Goal: Find specific page/section: Find specific page/section

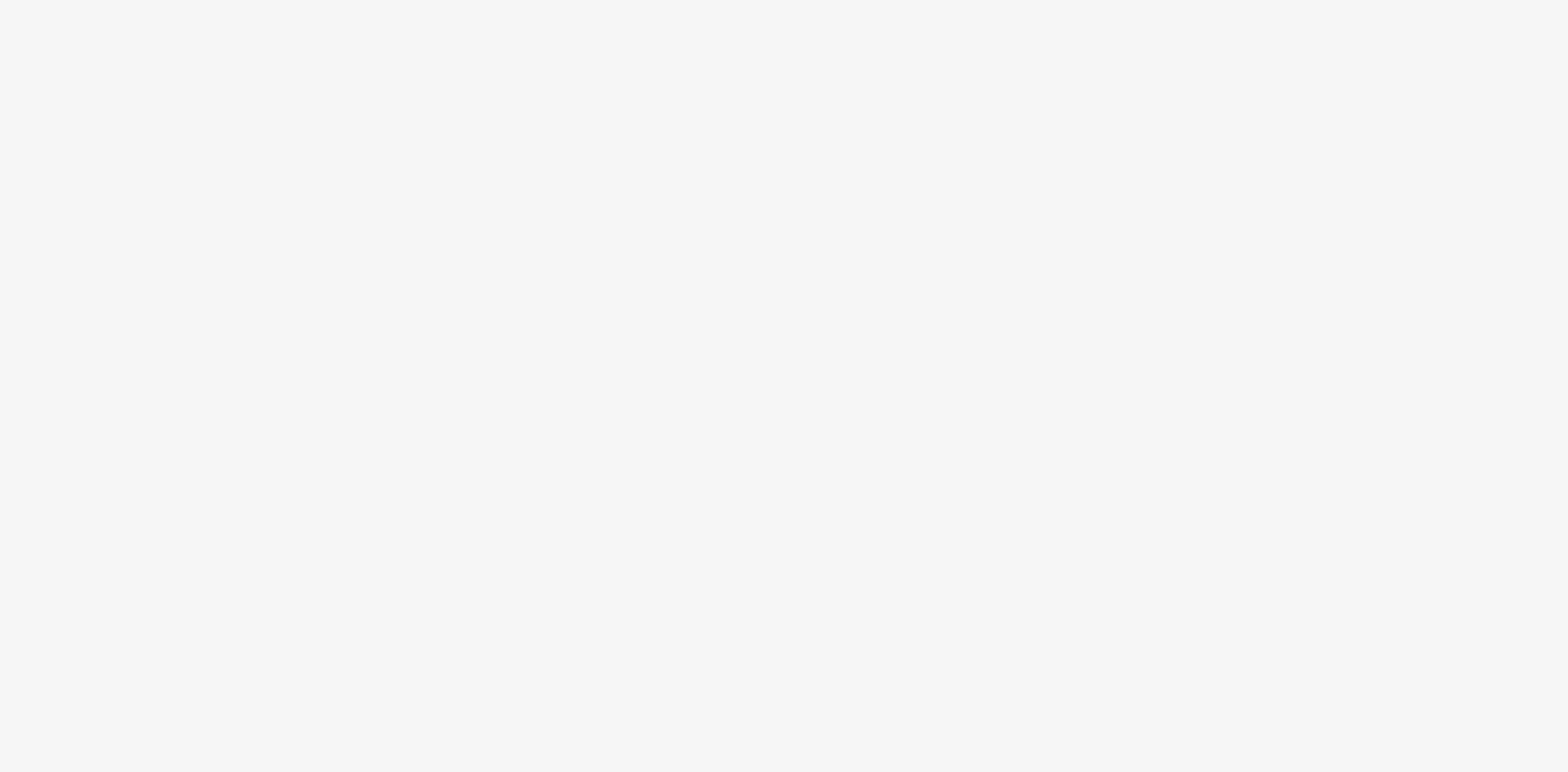
select select "38ed0f18-cbca-4106-be45-330e11e5f0af"
